Goal: Task Accomplishment & Management: Use online tool/utility

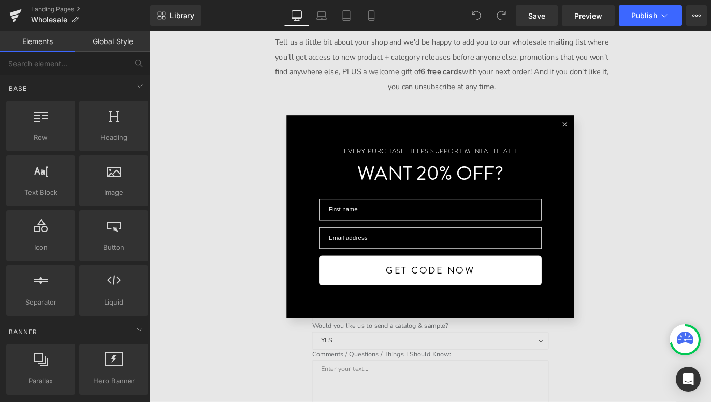
scroll to position [517, 0]
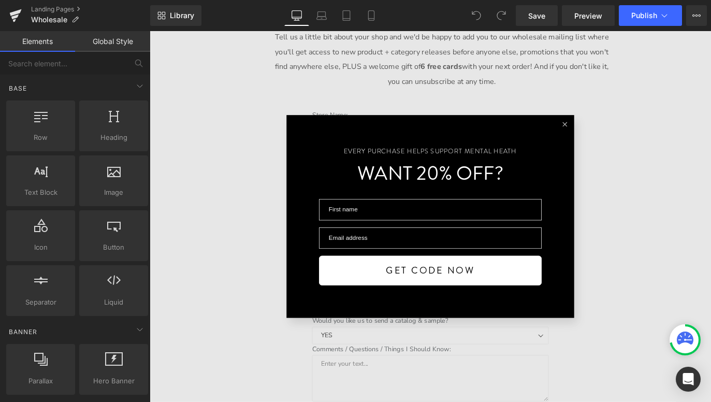
click at [612, 136] on line at bounding box center [613, 135] width 5 height 5
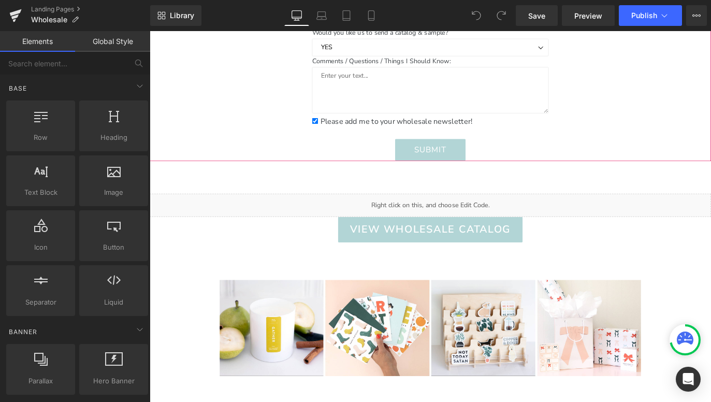
scroll to position [849, 0]
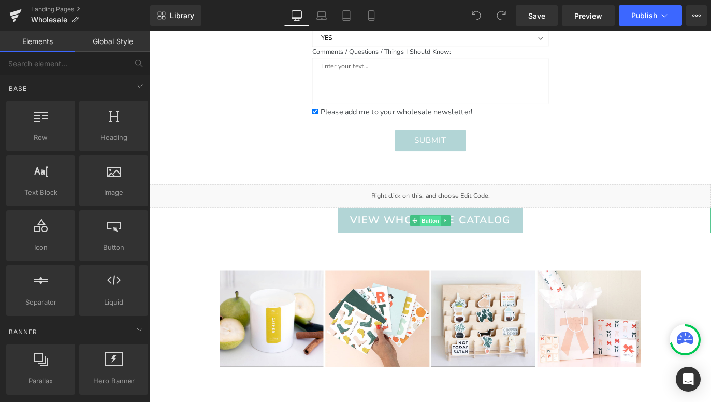
click at [466, 242] on span "Button" at bounding box center [463, 243] width 24 height 12
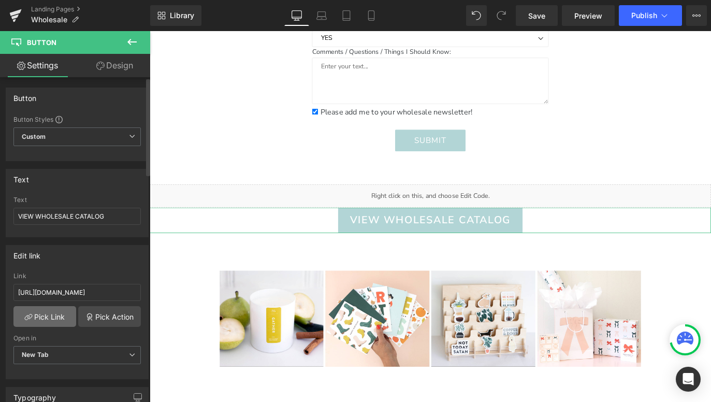
click at [55, 320] on link "Pick Link" at bounding box center [44, 316] width 63 height 21
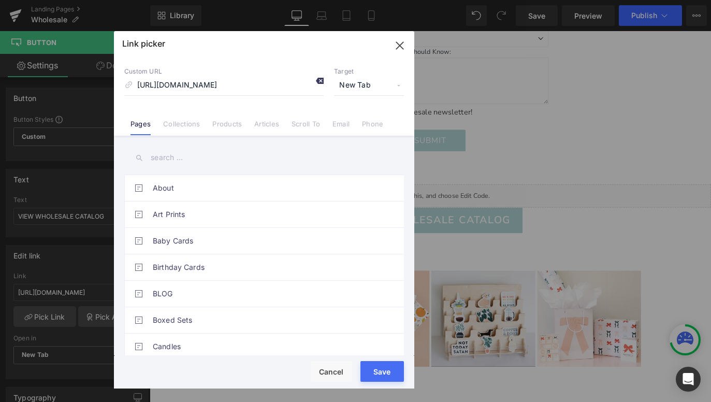
click at [318, 83] on icon at bounding box center [319, 81] width 8 height 8
click at [276, 89] on input at bounding box center [223, 86] width 199 height 20
paste input "[URL][DOMAIN_NAME][DATE]"
type input "[URL][DOMAIN_NAME][DATE]"
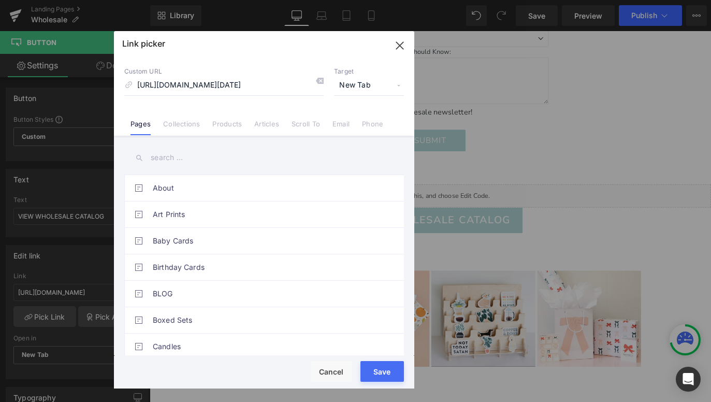
scroll to position [0, 0]
drag, startPoint x: 381, startPoint y: 370, endPoint x: 258, endPoint y: 379, distance: 123.0
click at [381, 370] on button "Save" at bounding box center [381, 371] width 43 height 21
type input "[URL][DOMAIN_NAME][DATE]"
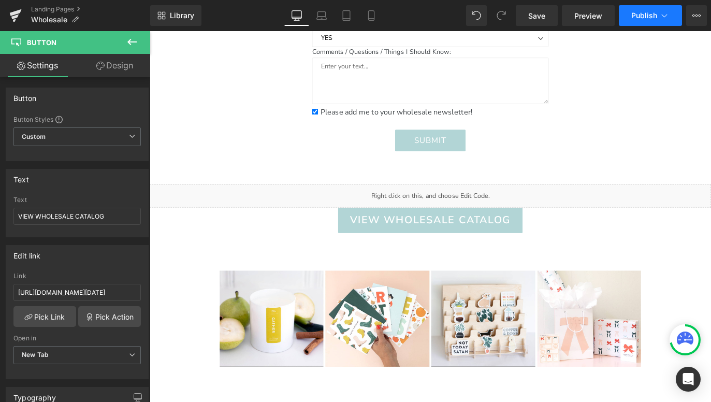
click at [647, 22] on button "Publish" at bounding box center [650, 15] width 63 height 21
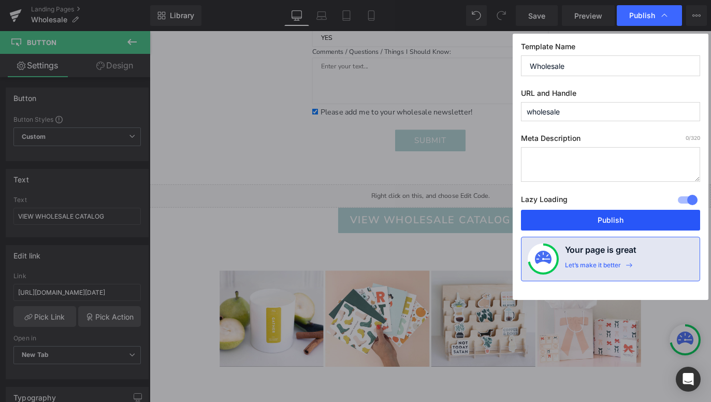
click at [609, 223] on button "Publish" at bounding box center [610, 220] width 179 height 21
